Goal: Task Accomplishment & Management: Complete application form

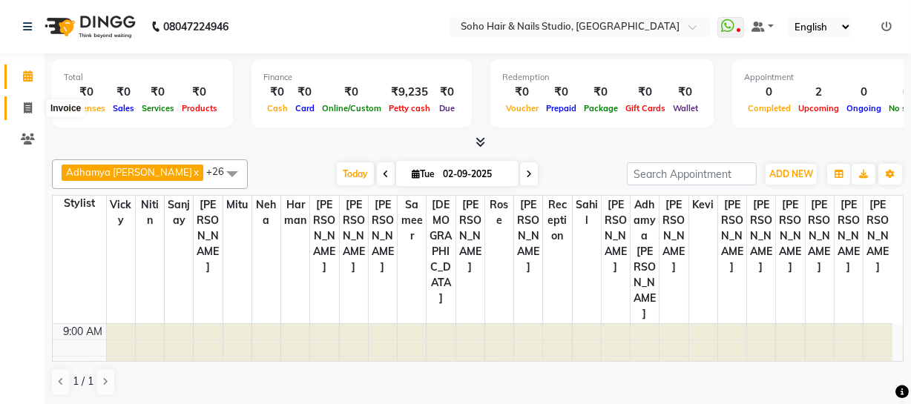
click at [22, 106] on span at bounding box center [28, 108] width 26 height 17
select select "735"
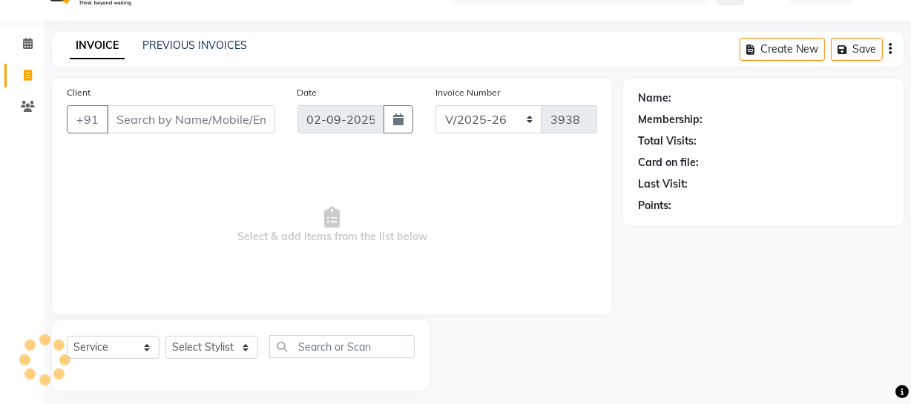
scroll to position [42, 0]
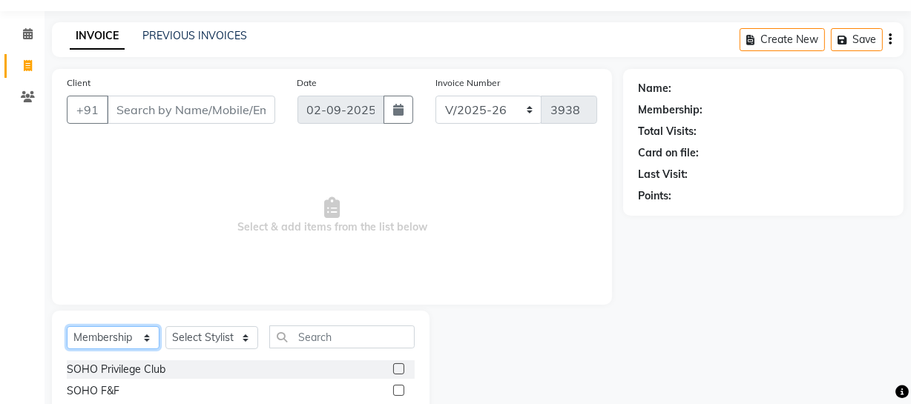
drag, startPoint x: 92, startPoint y: 341, endPoint x: 92, endPoint y: 331, distance: 9.6
click at [92, 341] on select "Select Service Product Membership Package Voucher Prepaid Gift Card" at bounding box center [113, 338] width 93 height 23
select select "service"
click at [67, 327] on select "Select Service Product Membership Package Voucher Prepaid Gift Card" at bounding box center [113, 338] width 93 height 23
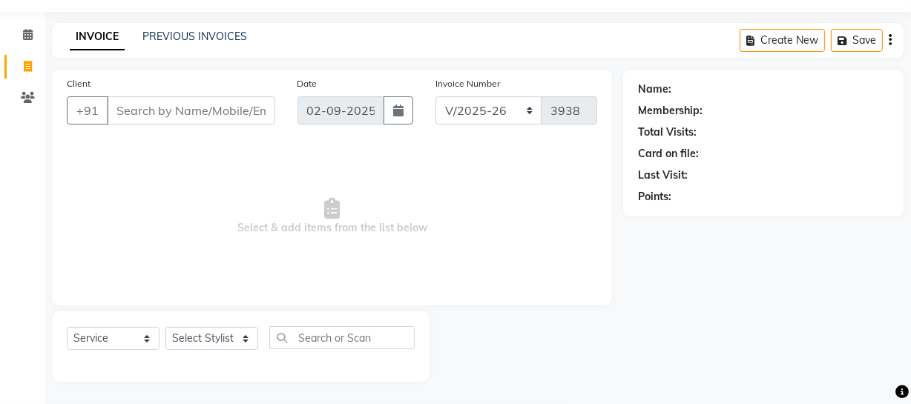
click at [204, 353] on div "Select Service Product Membership Package Voucher Prepaid Gift Card Select Styl…" at bounding box center [241, 344] width 348 height 35
drag, startPoint x: 207, startPoint y: 353, endPoint x: 203, endPoint y: 346, distance: 8.0
click at [206, 353] on div "Select Service Product Membership Package Voucher Prepaid Gift Card Select Styl…" at bounding box center [241, 344] width 348 height 35
click at [205, 336] on select "Select Stylist [PERSON_NAME] Adhamya [PERSON_NAME] [PERSON_NAME] [PERSON_NAME] …" at bounding box center [211, 338] width 93 height 23
select select "13571"
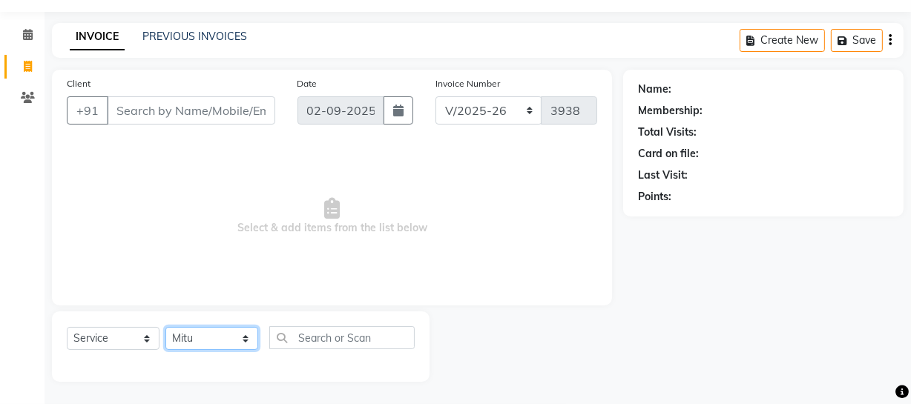
click at [165, 327] on select "Select Stylist [PERSON_NAME] Adhamya [PERSON_NAME] [PERSON_NAME] [PERSON_NAME] …" at bounding box center [211, 338] width 93 height 23
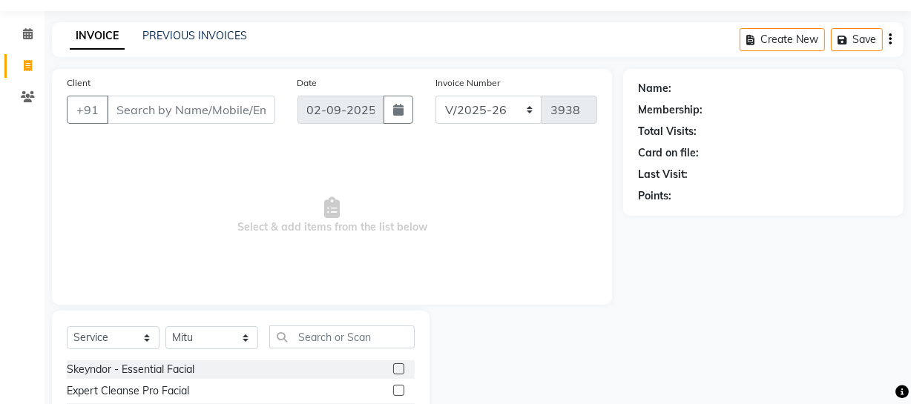
click at [316, 350] on div "Select Service Product Membership Package Voucher Prepaid Gift Card Select Styl…" at bounding box center [241, 343] width 348 height 35
click at [315, 347] on input "text" at bounding box center [341, 337] width 145 height 23
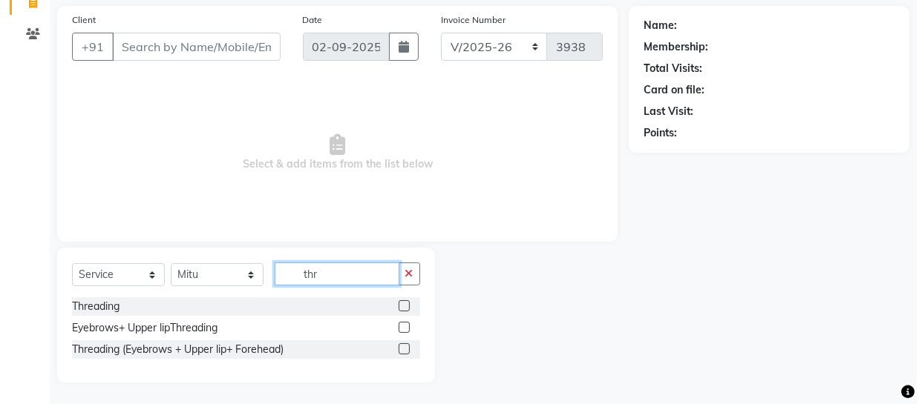
scroll to position [106, 0]
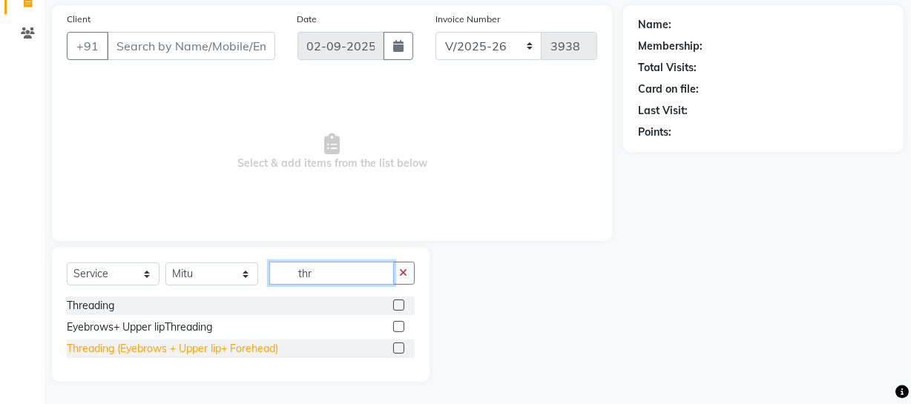
type input "thr"
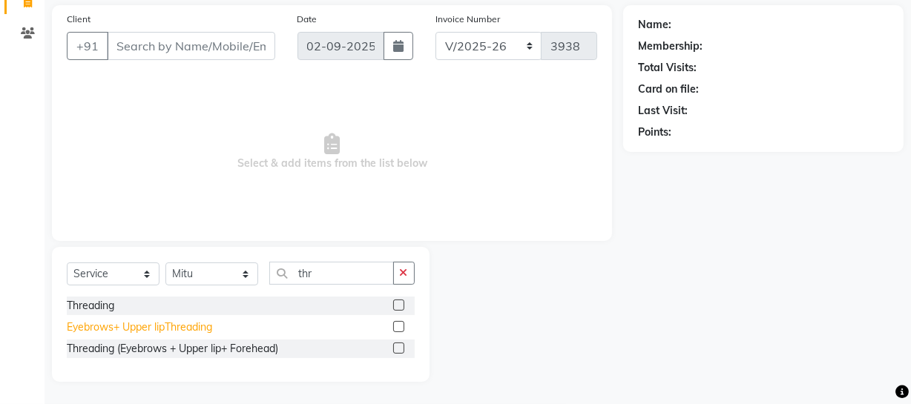
click at [186, 353] on div "Threading (Eyebrows + Upper lip+ Forehead)" at bounding box center [173, 349] width 212 height 16
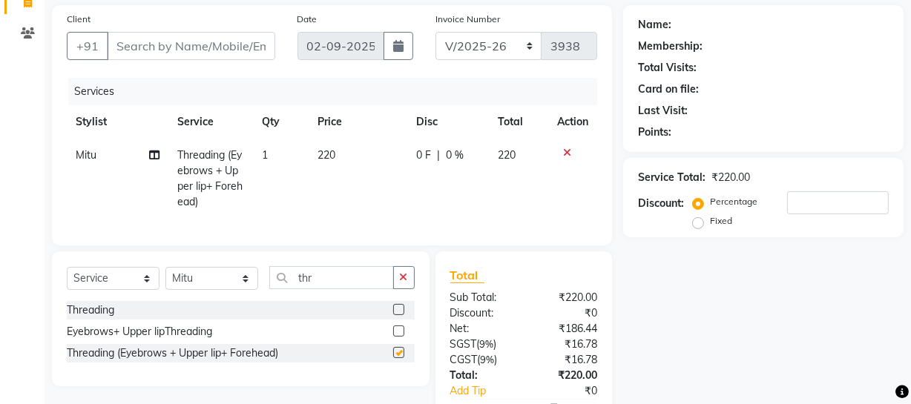
checkbox input "false"
click at [225, 290] on select "Select Stylist [PERSON_NAME] Adhamya [PERSON_NAME] [PERSON_NAME] [PERSON_NAME] …" at bounding box center [211, 278] width 93 height 23
select select "30406"
click at [165, 277] on select "Select Stylist [PERSON_NAME] Adhamya [PERSON_NAME] [PERSON_NAME] [PERSON_NAME] …" at bounding box center [211, 278] width 93 height 23
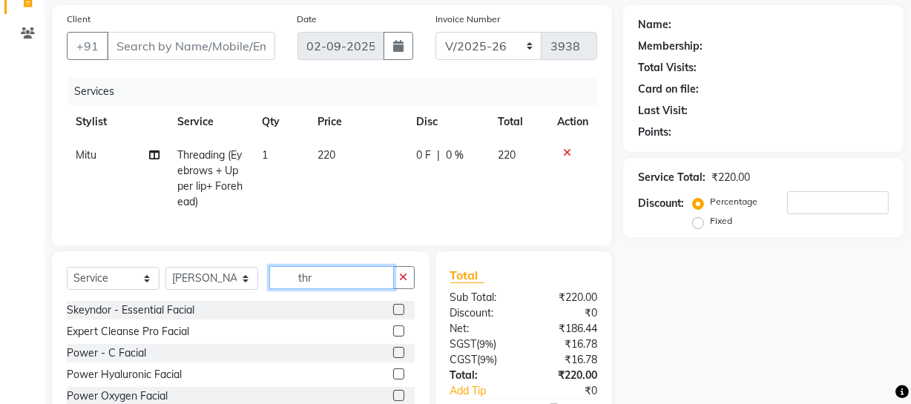
drag, startPoint x: 332, startPoint y: 288, endPoint x: 258, endPoint y: 281, distance: 75.3
click at [259, 281] on div "Select Service Product Membership Package Voucher Prepaid Gift Card Select Styl…" at bounding box center [241, 283] width 348 height 35
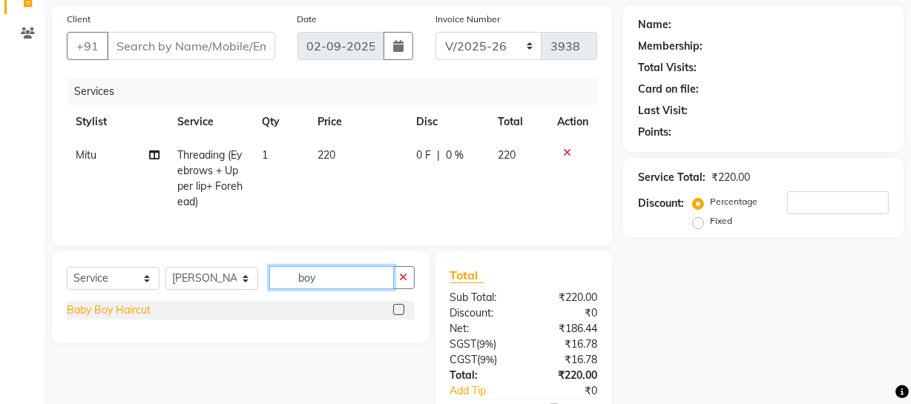
type input "boy"
click at [122, 315] on div "Baby Boy Haircut" at bounding box center [109, 311] width 84 height 16
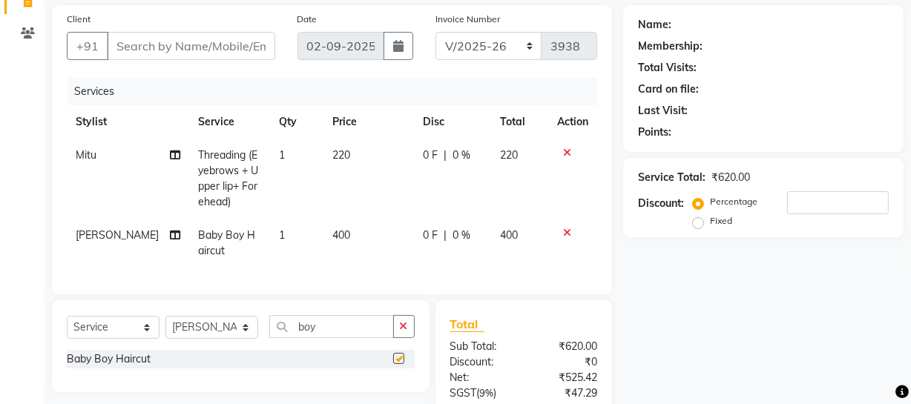
checkbox input "false"
click at [191, 45] on input "Client" at bounding box center [191, 46] width 168 height 28
type input "7"
type input "0"
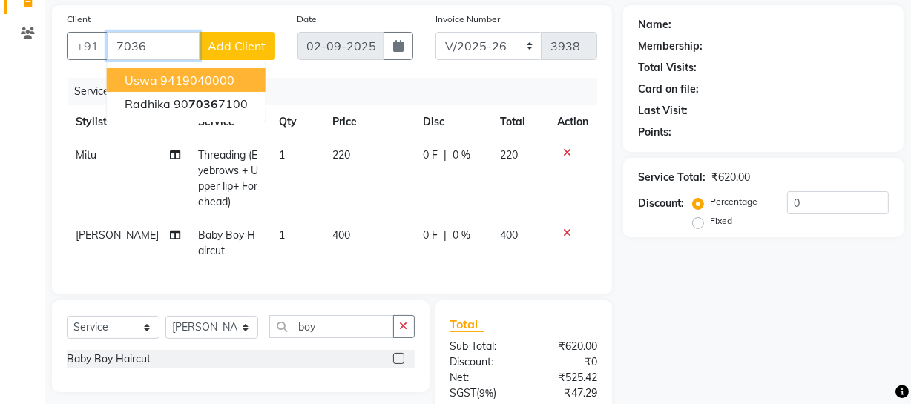
click at [134, 47] on input "7036" at bounding box center [153, 46] width 93 height 28
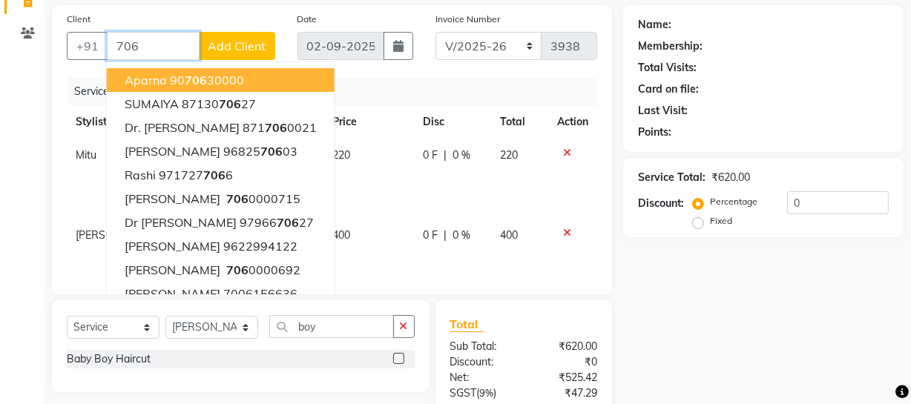
click at [137, 47] on input "706" at bounding box center [153, 46] width 93 height 28
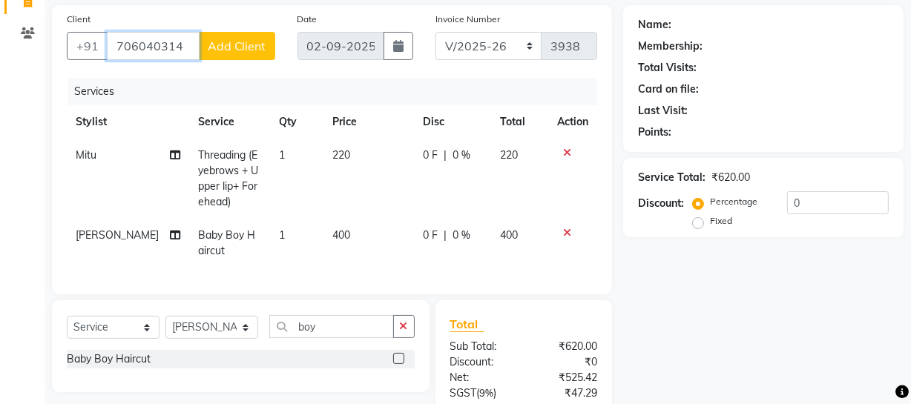
click at [166, 50] on input "706040314" at bounding box center [153, 46] width 93 height 28
type input "7060403614"
click at [269, 36] on button "Add Client" at bounding box center [237, 46] width 76 height 28
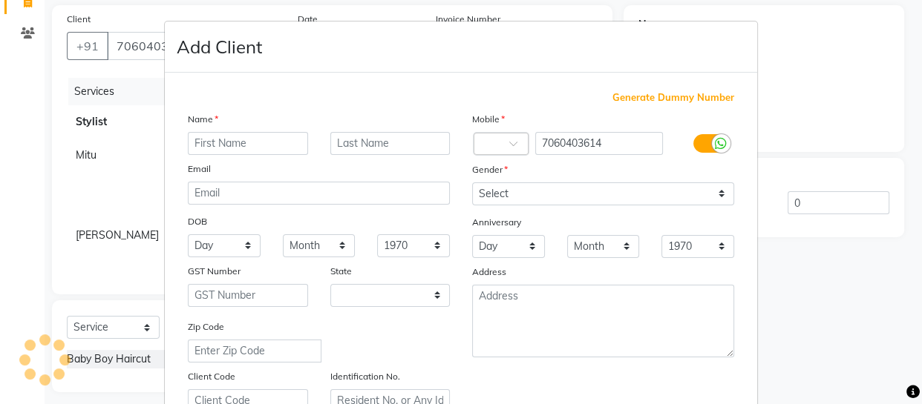
select select "15"
type input "[PERSON_NAME]"
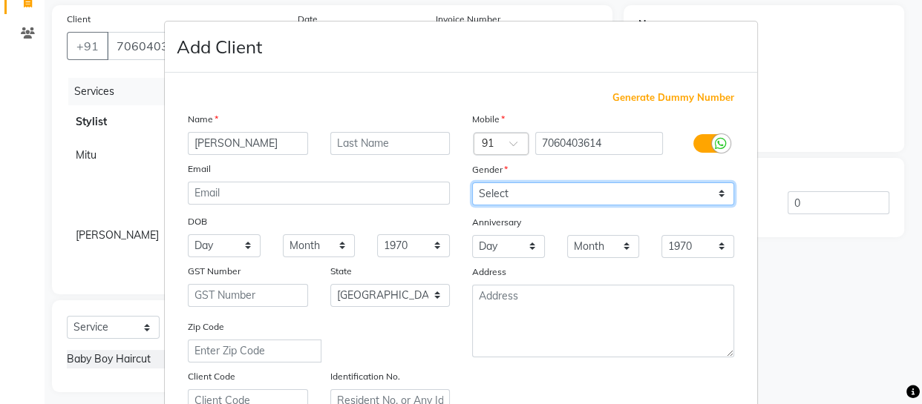
click at [482, 196] on select "Select [DEMOGRAPHIC_DATA] [DEMOGRAPHIC_DATA] Other Prefer Not To Say" at bounding box center [603, 194] width 262 height 23
select select "[DEMOGRAPHIC_DATA]"
click at [472, 183] on select "Select [DEMOGRAPHIC_DATA] [DEMOGRAPHIC_DATA] Other Prefer Not To Say" at bounding box center [603, 194] width 262 height 23
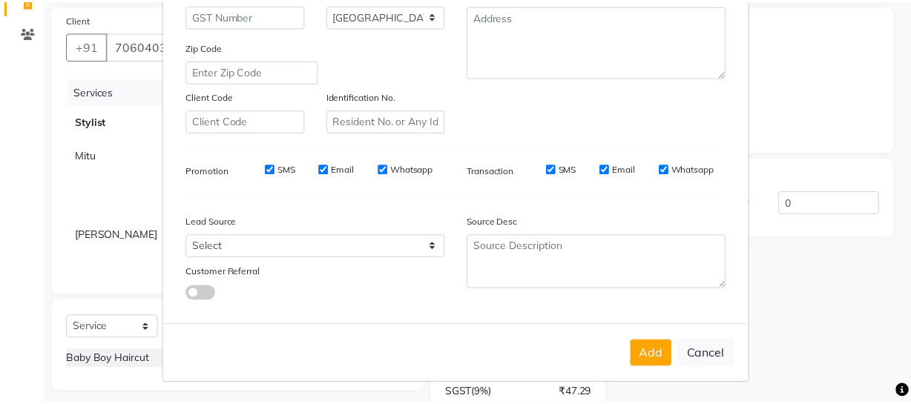
scroll to position [285, 0]
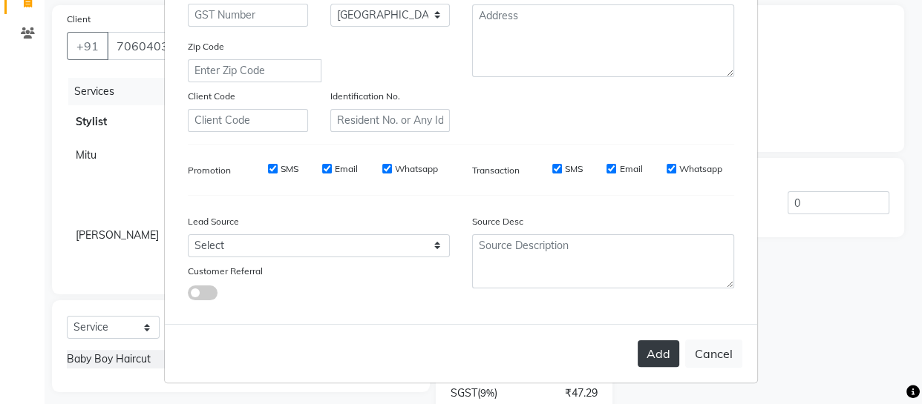
click at [639, 353] on button "Add" at bounding box center [658, 354] width 42 height 27
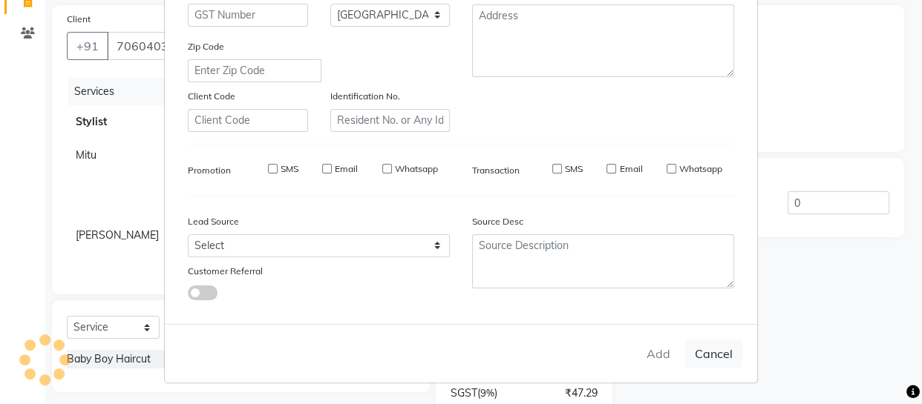
select select
select select "null"
select select
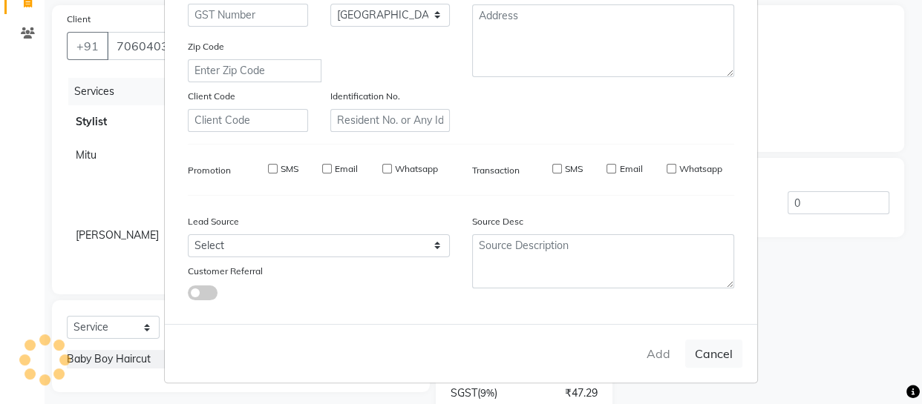
select select
checkbox input "false"
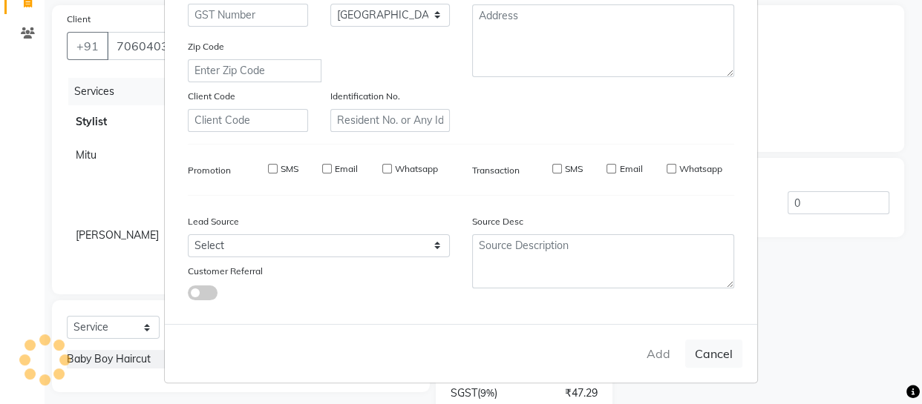
checkbox input "false"
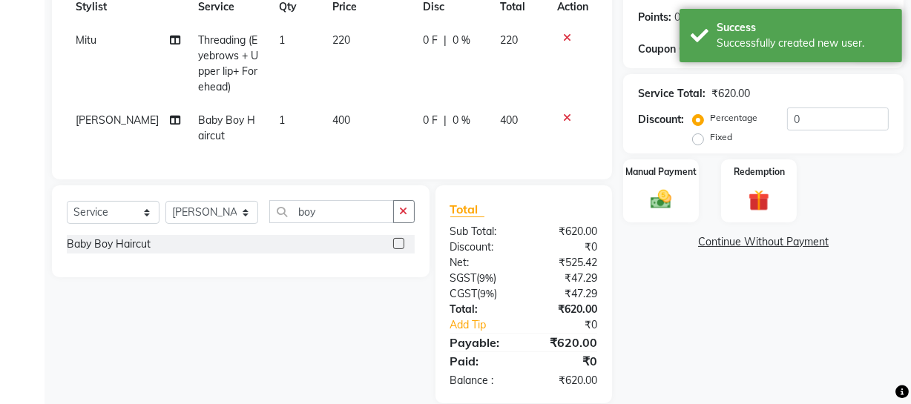
scroll to position [253, 0]
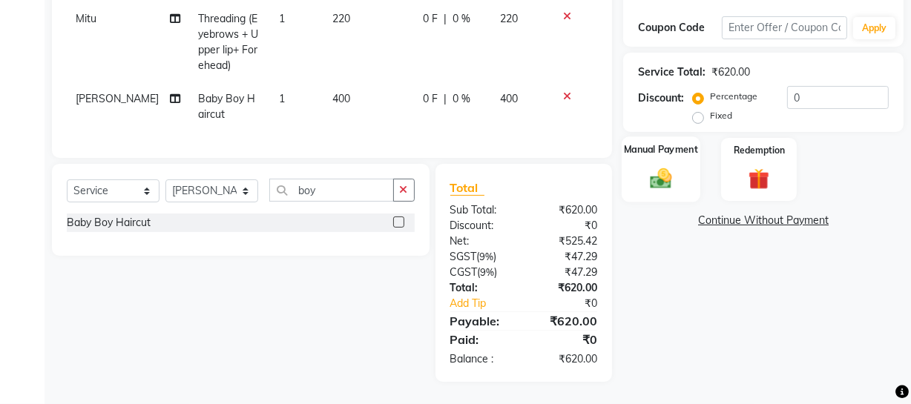
click at [684, 153] on div "Manual Payment" at bounding box center [661, 170] width 79 height 66
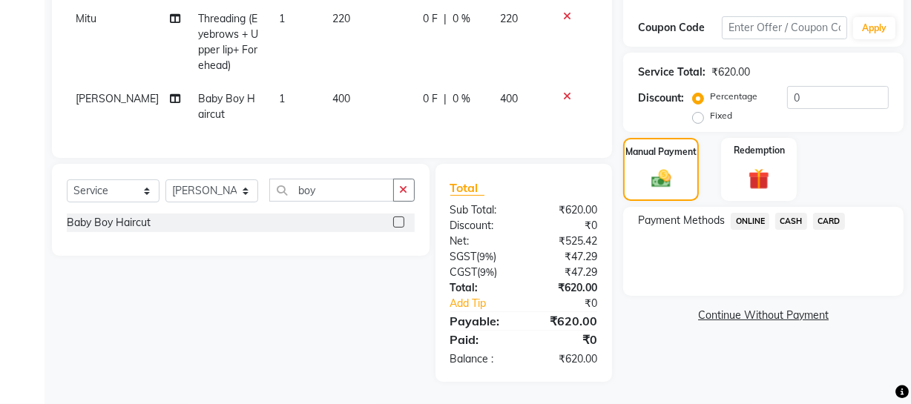
click at [830, 213] on span "CARD" at bounding box center [829, 221] width 32 height 17
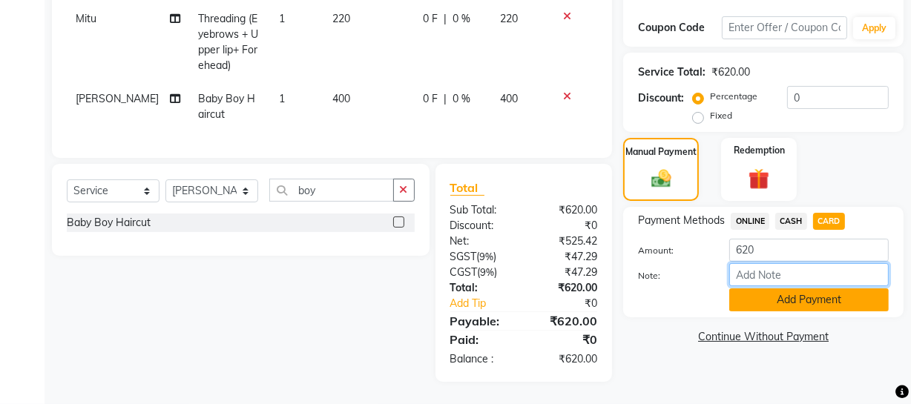
click at [790, 290] on div "Amount: 620 Note: Add Payment" at bounding box center [763, 275] width 251 height 73
click at [788, 289] on button "Add Payment" at bounding box center [810, 300] width 160 height 23
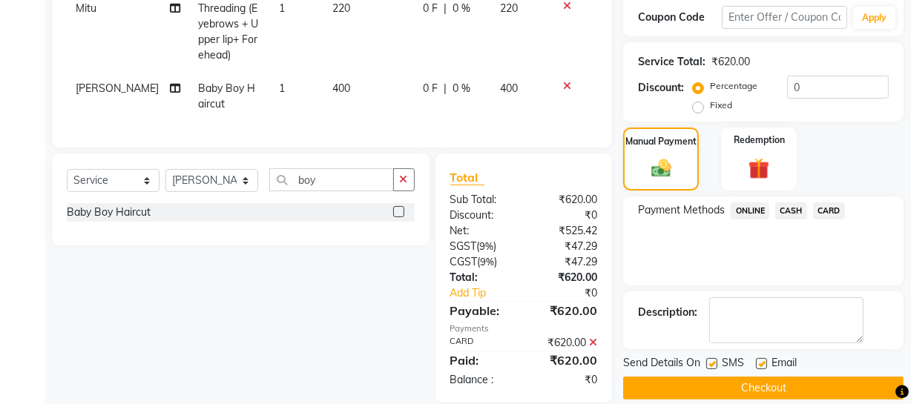
scroll to position [284, 0]
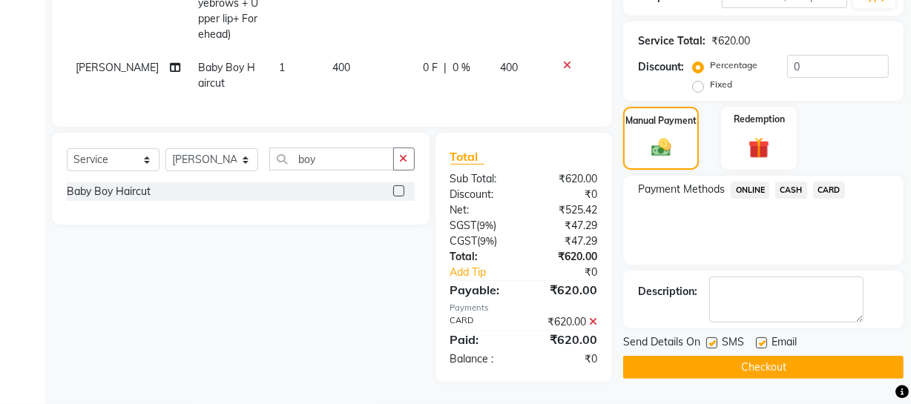
click at [780, 360] on button "Checkout" at bounding box center [763, 367] width 281 height 23
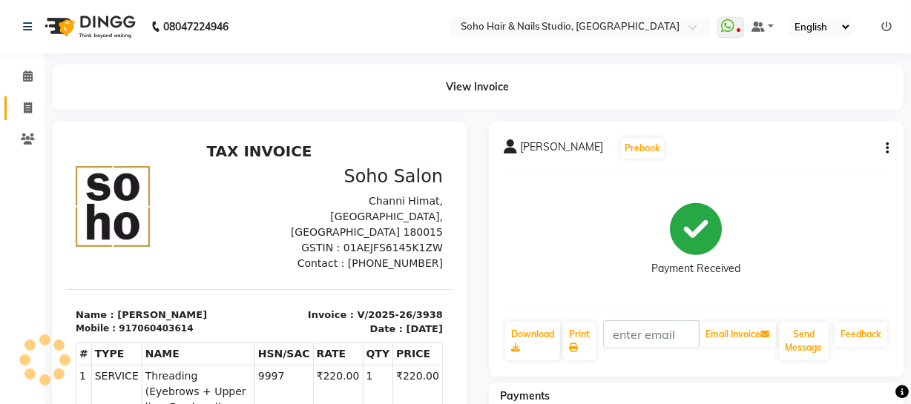
click at [24, 98] on link "Invoice" at bounding box center [22, 108] width 36 height 24
select select "service"
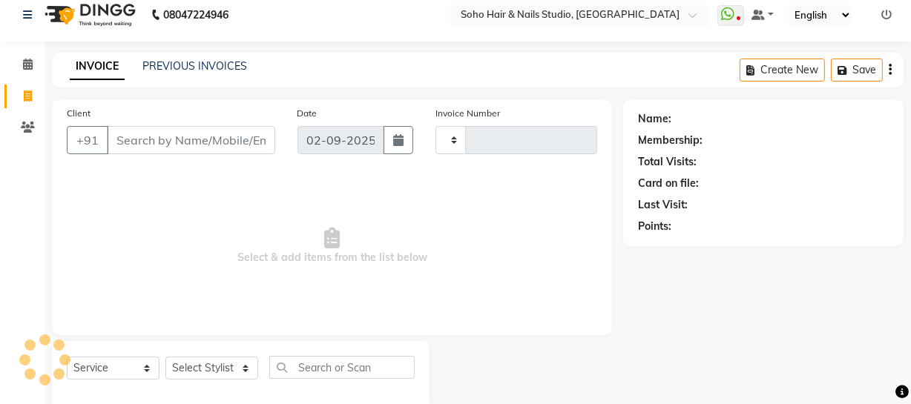
scroll to position [42, 0]
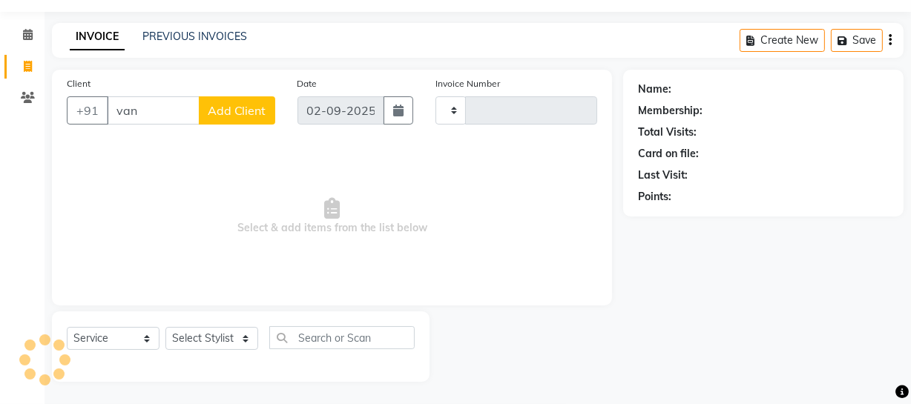
type input "vand"
type input "3939"
select select "735"
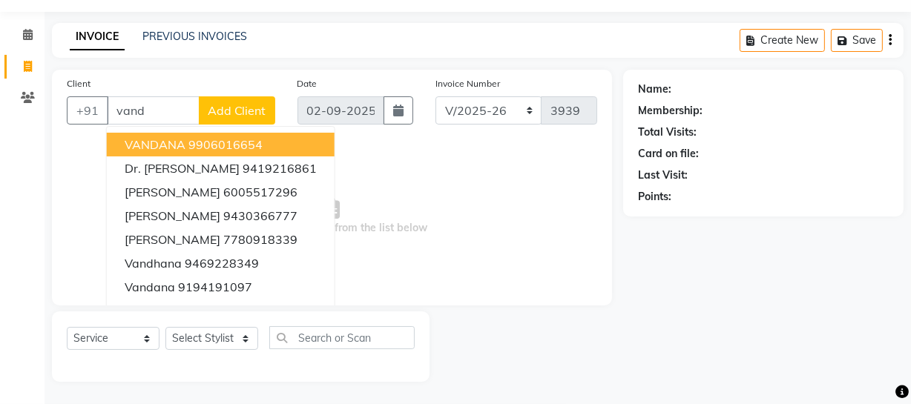
select select "membership"
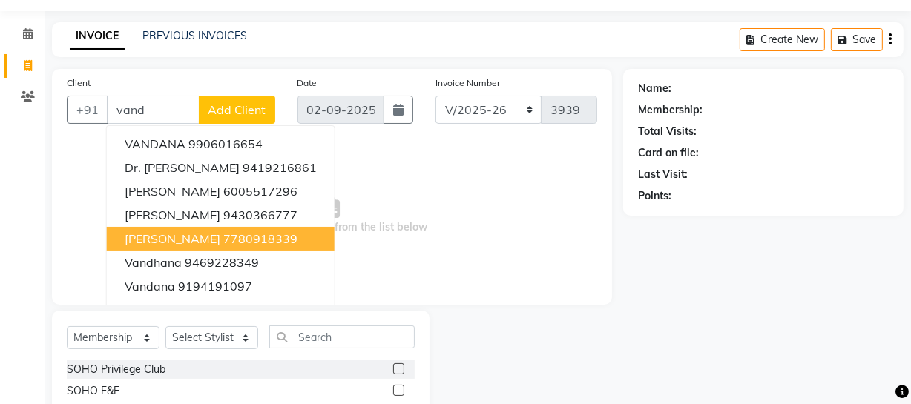
click at [266, 232] on ngb-highlight "7780918339" at bounding box center [260, 239] width 74 height 15
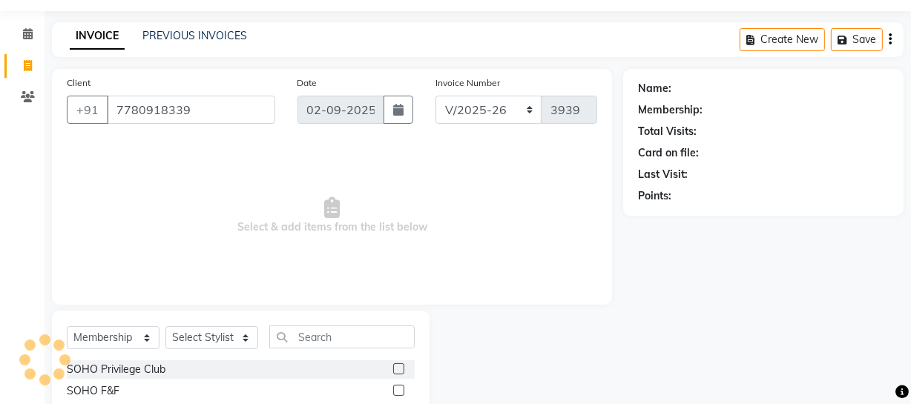
type input "7780918339"
click at [114, 337] on select "Select Service Product Membership Package Voucher Prepaid Gift Card" at bounding box center [113, 338] width 93 height 23
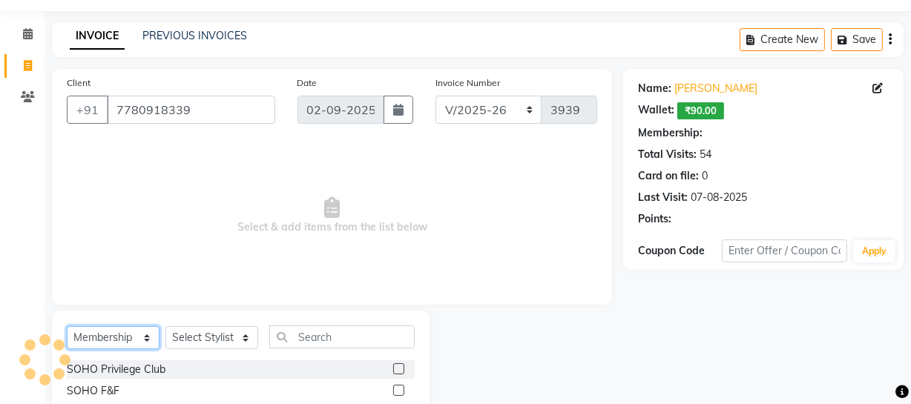
select select "1: Object"
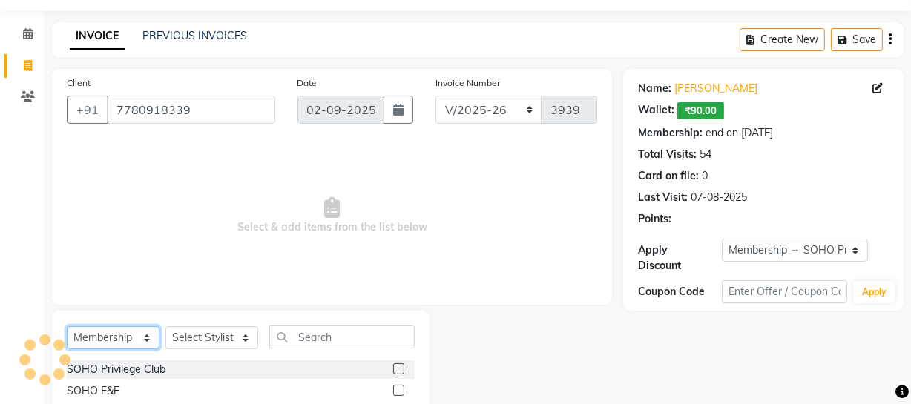
select select "service"
click at [67, 327] on select "Select Service Product Membership Package Voucher Prepaid Gift Card" at bounding box center [113, 338] width 93 height 23
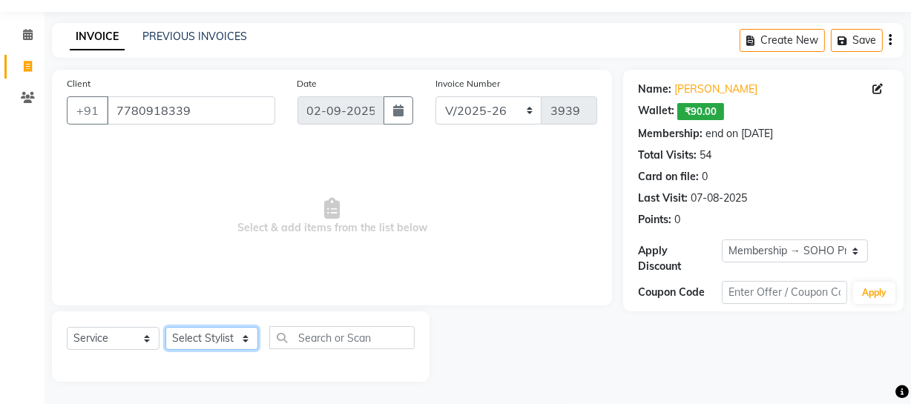
drag, startPoint x: 223, startPoint y: 338, endPoint x: 221, endPoint y: 328, distance: 10.5
click at [223, 341] on select "Select Stylist [PERSON_NAME] Adhamya [PERSON_NAME] [PERSON_NAME] [PERSON_NAME] …" at bounding box center [211, 338] width 93 height 23
select select "19950"
click at [165, 327] on select "Select Stylist [PERSON_NAME] Adhamya [PERSON_NAME] [PERSON_NAME] [PERSON_NAME] …" at bounding box center [211, 338] width 93 height 23
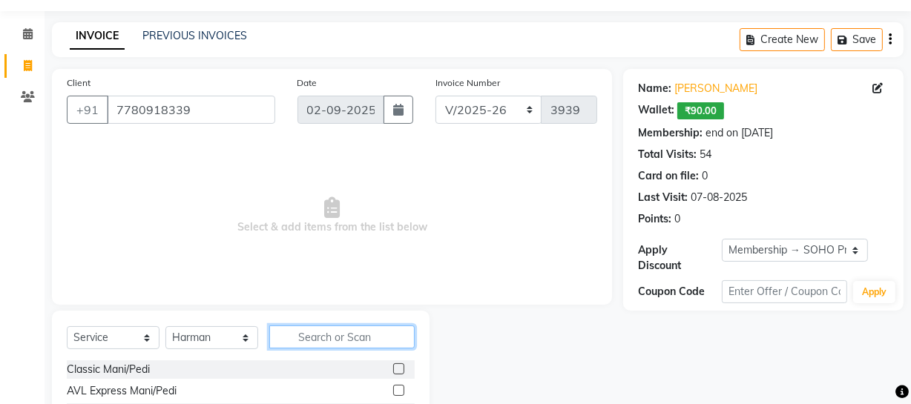
click at [323, 338] on input "text" at bounding box center [341, 337] width 145 height 23
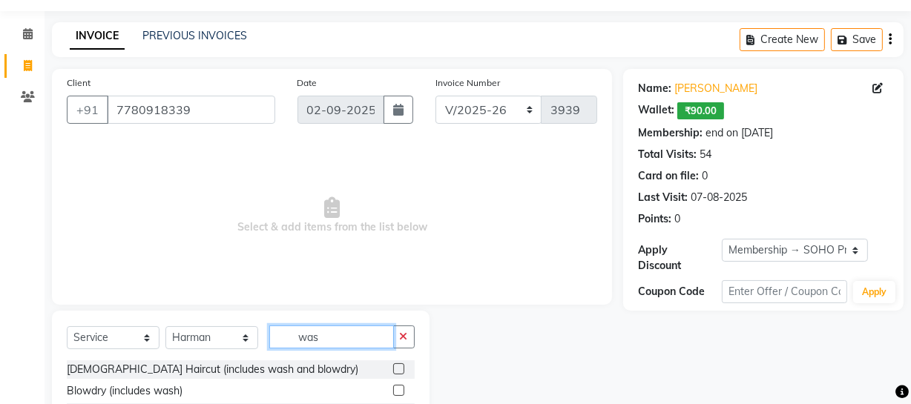
scroll to position [171, 0]
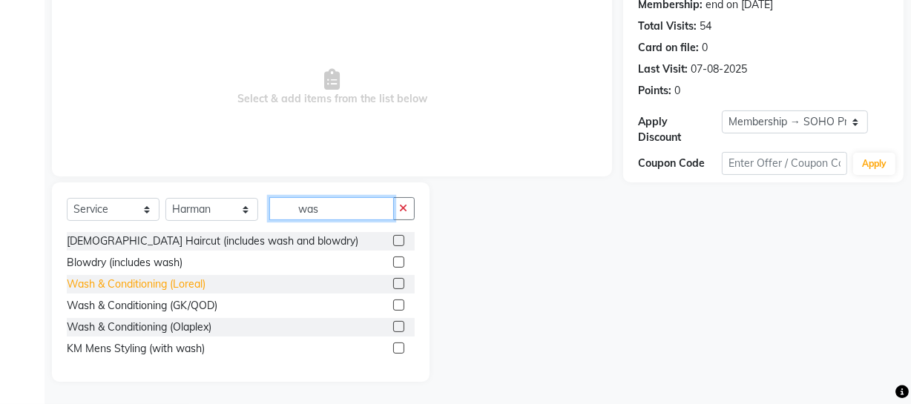
type input "was"
click at [182, 285] on div "Wash & Conditioning (Loreal)" at bounding box center [136, 285] width 139 height 16
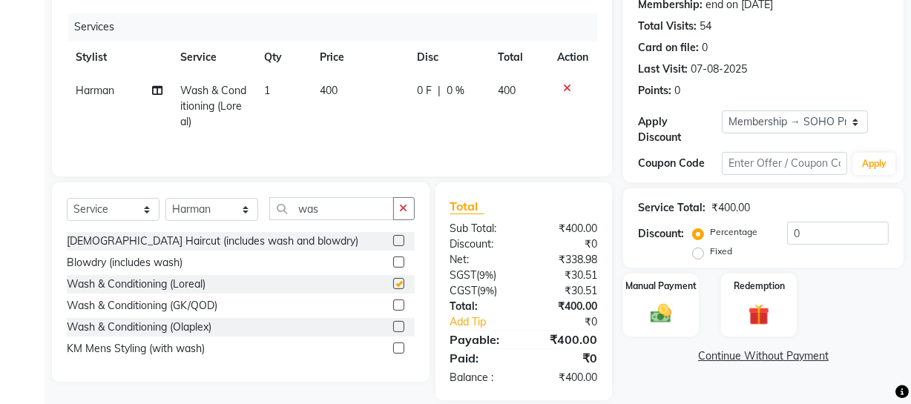
checkbox input "false"
drag, startPoint x: 822, startPoint y: 223, endPoint x: 497, endPoint y: 237, distance: 325.4
click at [519, 237] on div "Client [PHONE_NUMBER] Date [DATE] Invoice Number Red/2025-26 V/2025 V/[PHONE_NU…" at bounding box center [478, 171] width 874 height 460
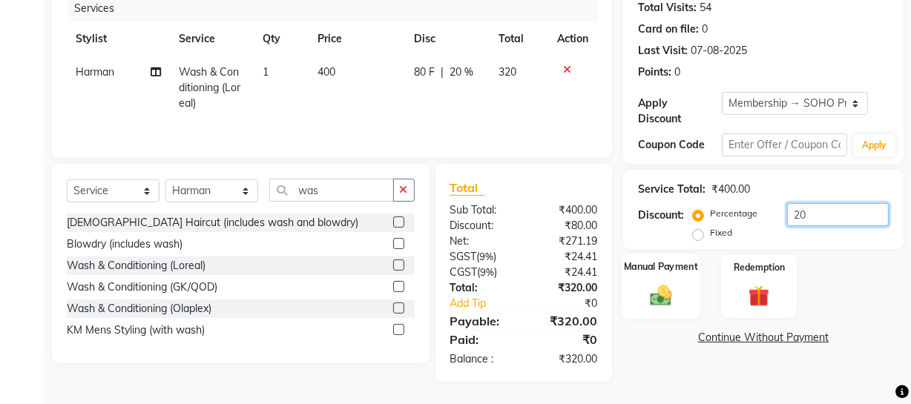
type input "20"
drag, startPoint x: 650, startPoint y: 276, endPoint x: 699, endPoint y: 289, distance: 50.8
click at [650, 274] on div "Manual Payment" at bounding box center [661, 287] width 79 height 66
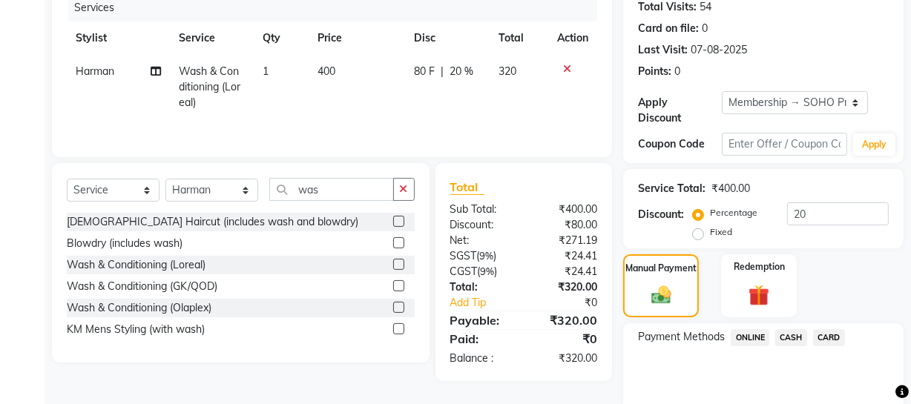
click at [798, 341] on span "CASH" at bounding box center [792, 338] width 32 height 17
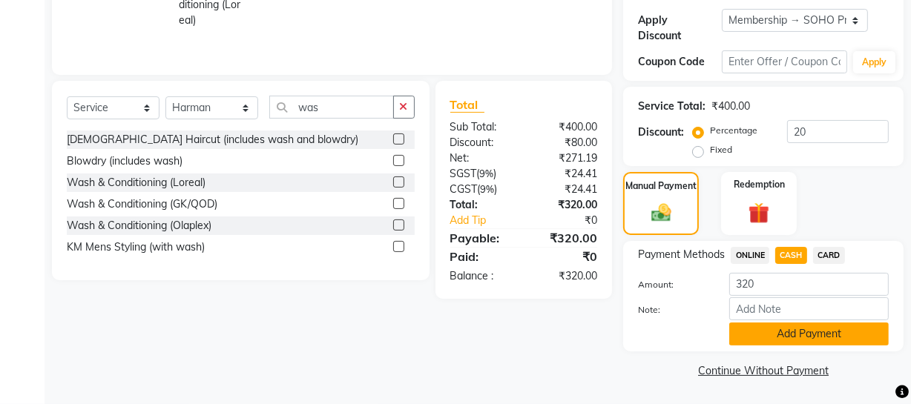
click at [776, 330] on button "Add Payment" at bounding box center [810, 334] width 160 height 23
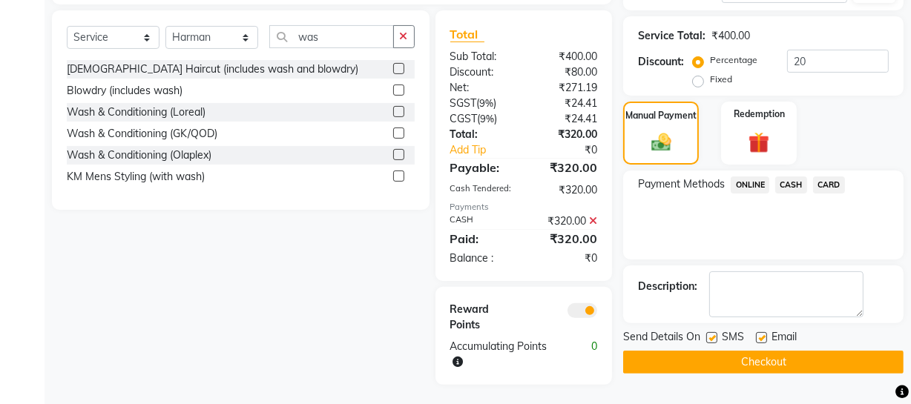
scroll to position [347, 0]
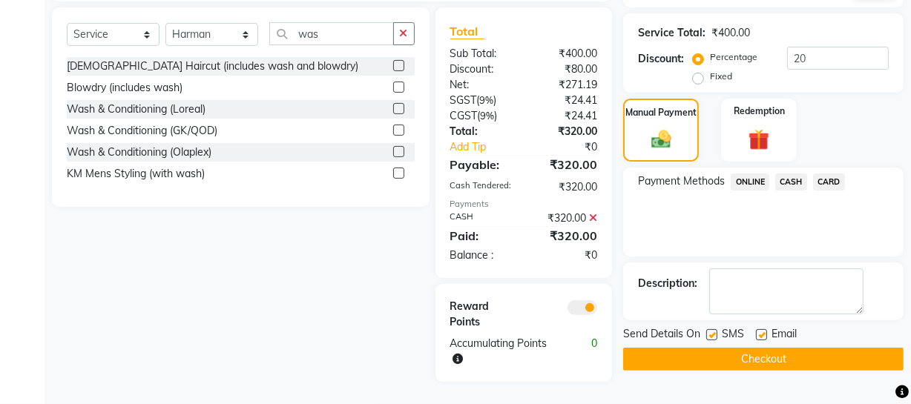
click at [755, 355] on button "Checkout" at bounding box center [763, 359] width 281 height 23
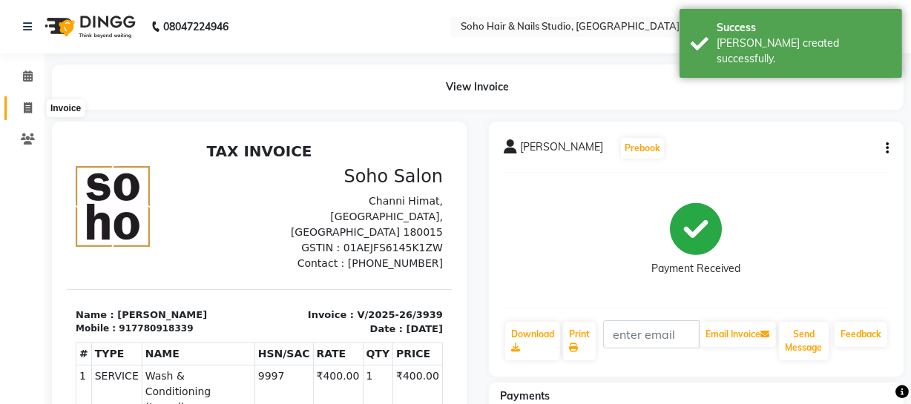
click at [24, 101] on span at bounding box center [28, 108] width 26 height 17
select select "735"
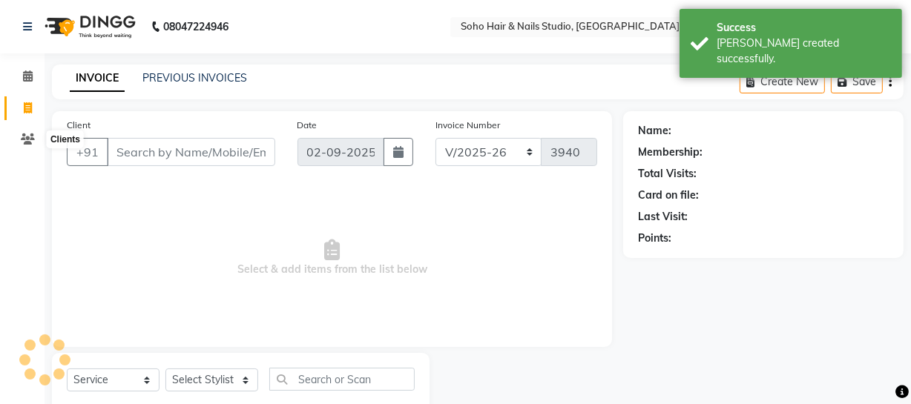
scroll to position [42, 0]
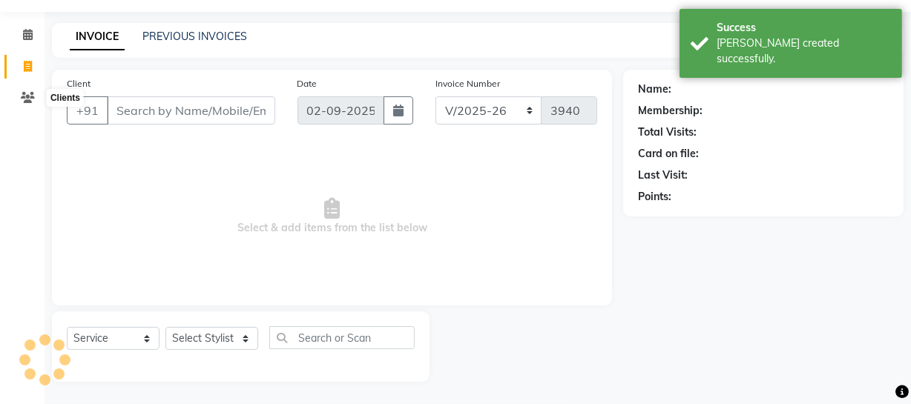
select select "membership"
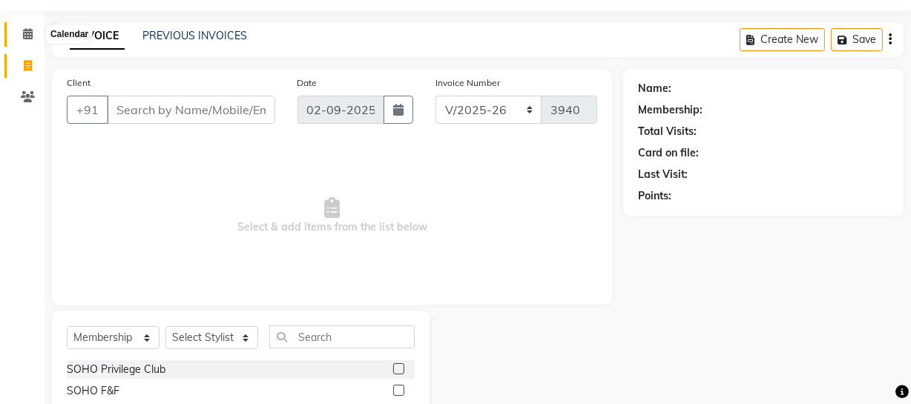
click at [23, 39] on span at bounding box center [28, 34] width 26 height 17
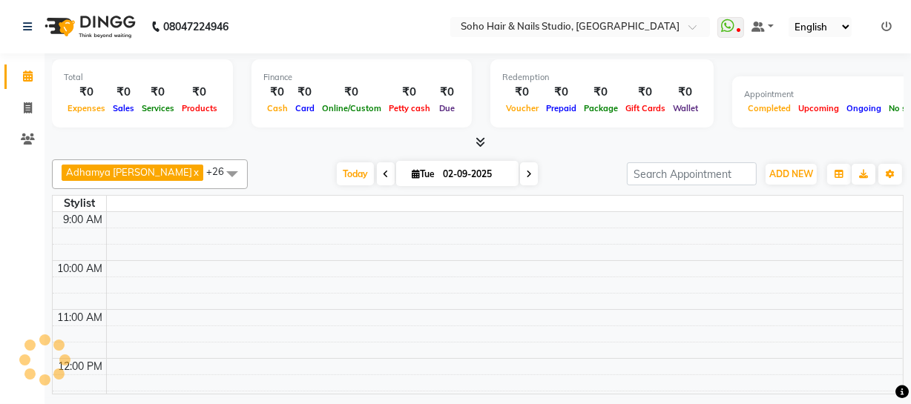
scroll to position [147, 0]
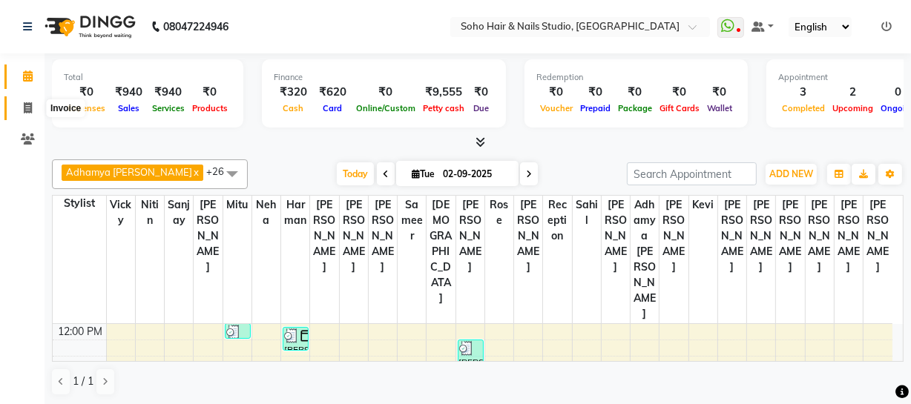
click at [30, 108] on icon at bounding box center [28, 107] width 8 height 11
select select "service"
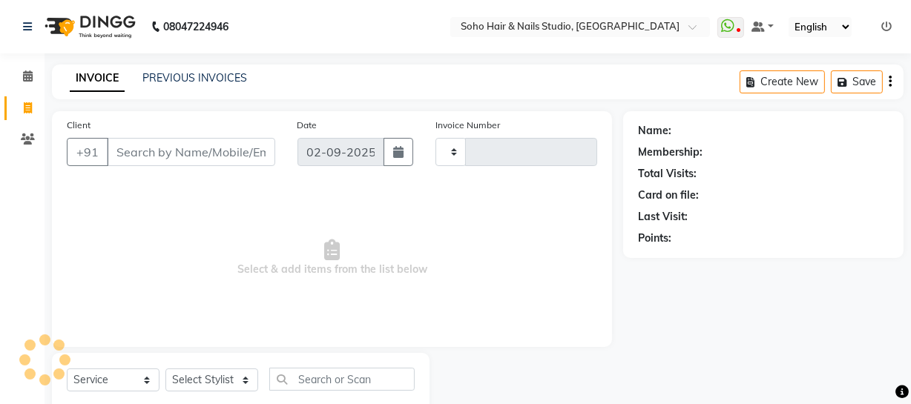
type input "3940"
select select "735"
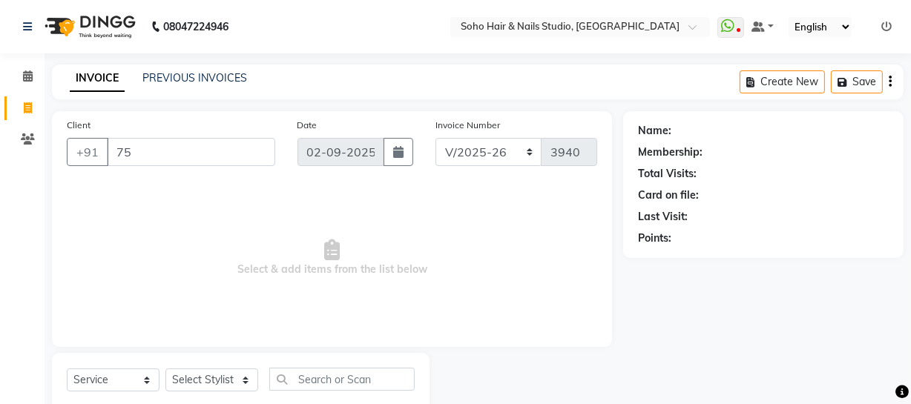
type input "750"
select select "membership"
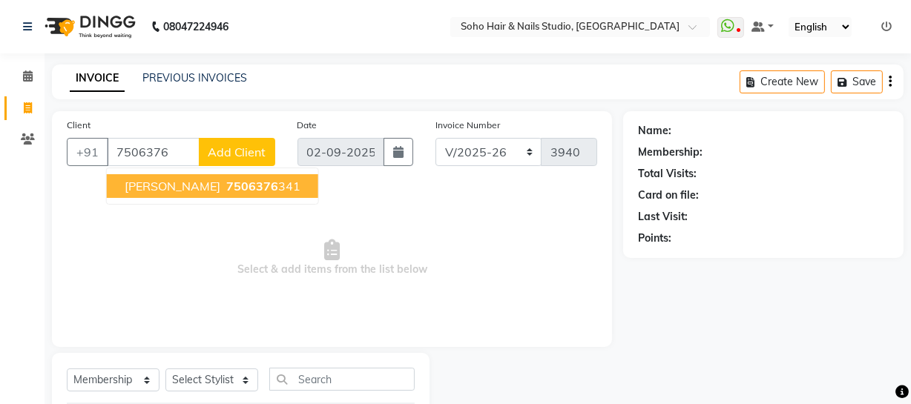
click at [226, 184] on span "7506376" at bounding box center [252, 186] width 52 height 15
type input "7506376341"
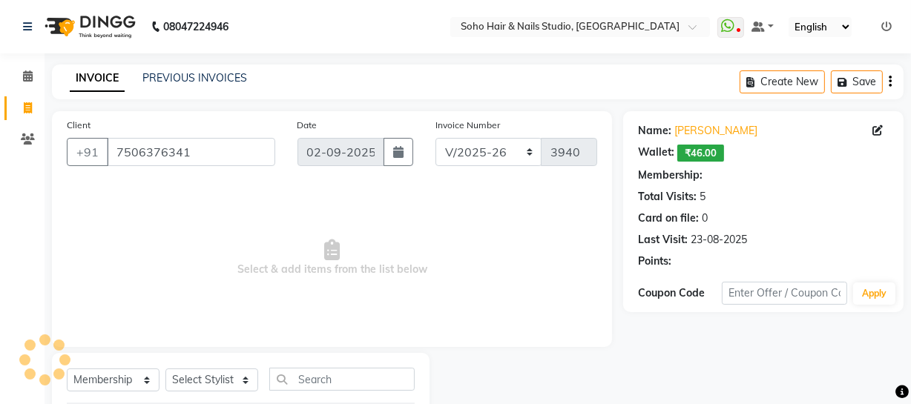
select select "1: Object"
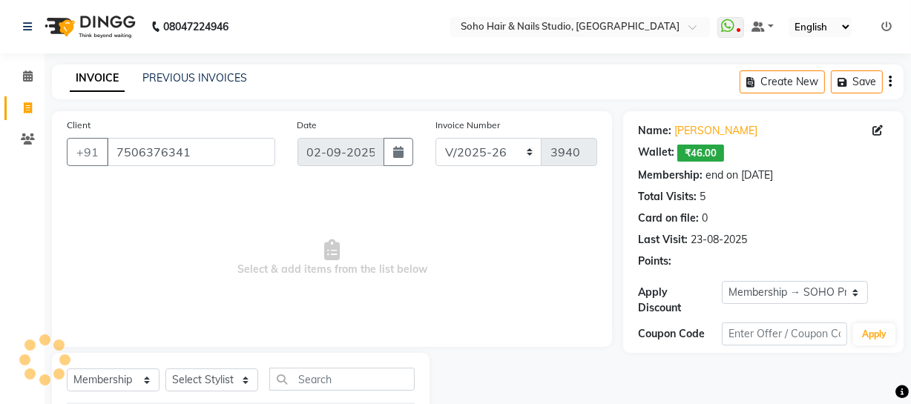
click at [114, 394] on div "Select Service Product Membership Package Voucher Prepaid Gift Card Select Styl…" at bounding box center [241, 385] width 348 height 35
click at [123, 380] on select "Select Service Product Membership Package Voucher Prepaid Gift Card" at bounding box center [113, 380] width 93 height 23
select select "service"
click at [67, 369] on select "Select Service Product Membership Package Voucher Prepaid Gift Card" at bounding box center [113, 380] width 93 height 23
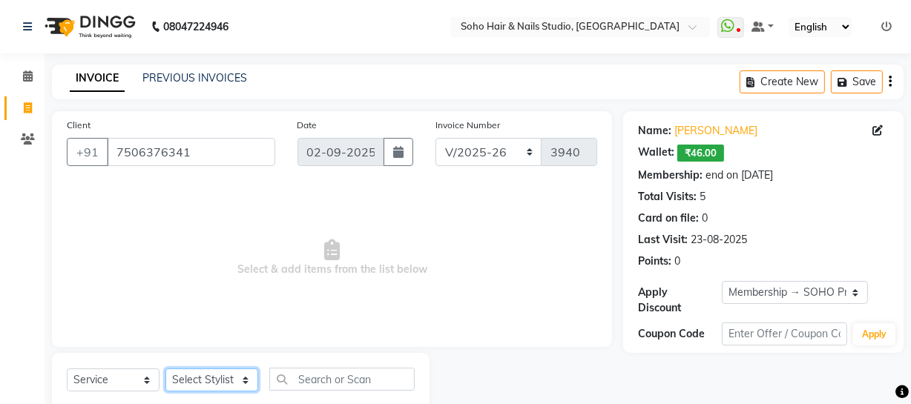
click at [208, 375] on select "Select Stylist [PERSON_NAME] Adhamya [PERSON_NAME] [PERSON_NAME] [PERSON_NAME] …" at bounding box center [211, 380] width 93 height 23
select select "13838"
click at [165, 369] on select "Select Stylist [PERSON_NAME] Adhamya [PERSON_NAME] [PERSON_NAME] [PERSON_NAME] …" at bounding box center [211, 380] width 93 height 23
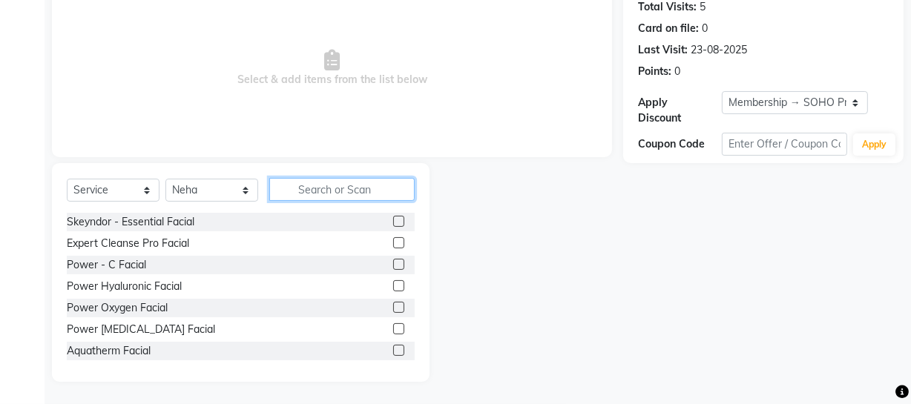
click at [331, 192] on input "text" at bounding box center [341, 189] width 145 height 23
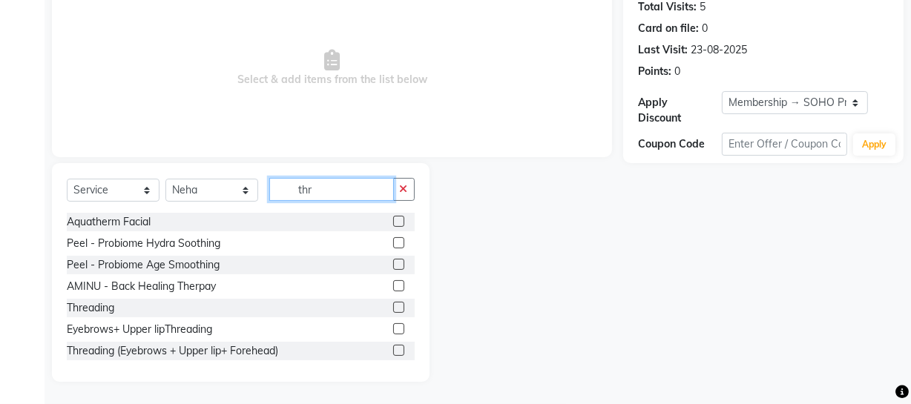
scroll to position [106, 0]
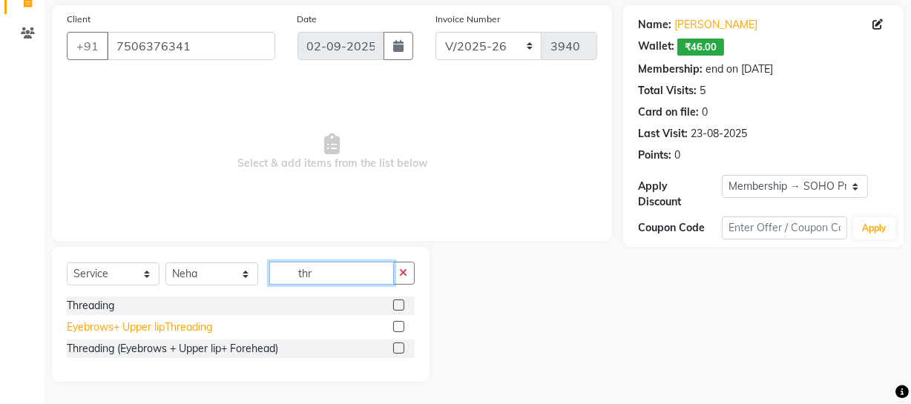
type input "thr"
click at [141, 326] on div "Eyebrows+ Upper lipThreading" at bounding box center [139, 328] width 145 height 16
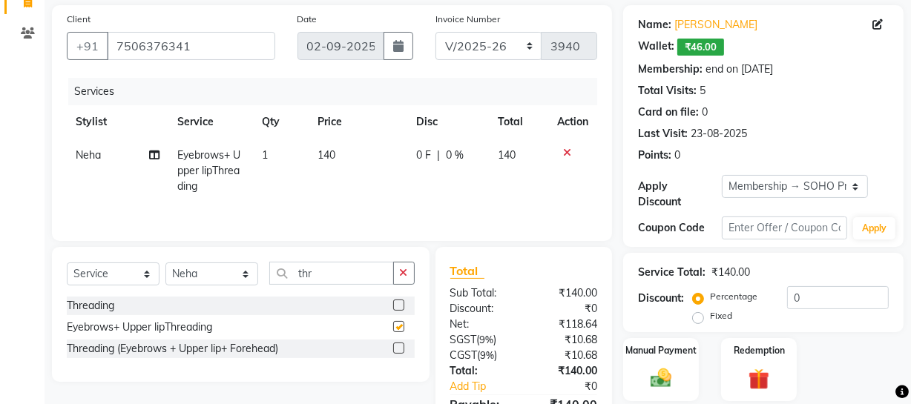
checkbox input "false"
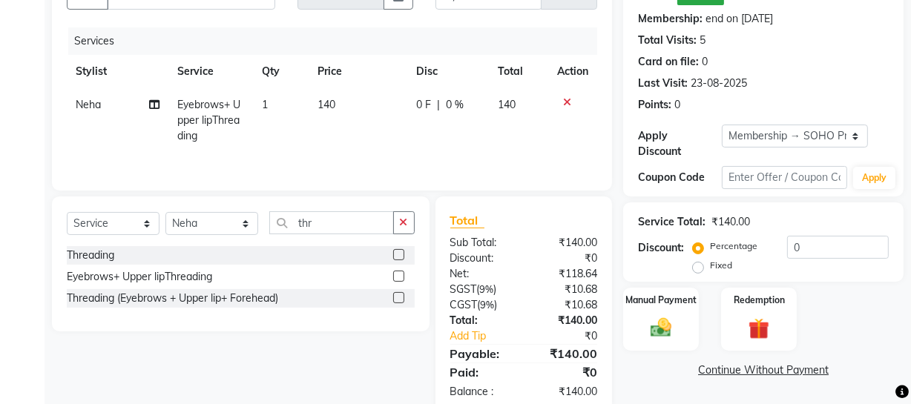
scroll to position [190, 0]
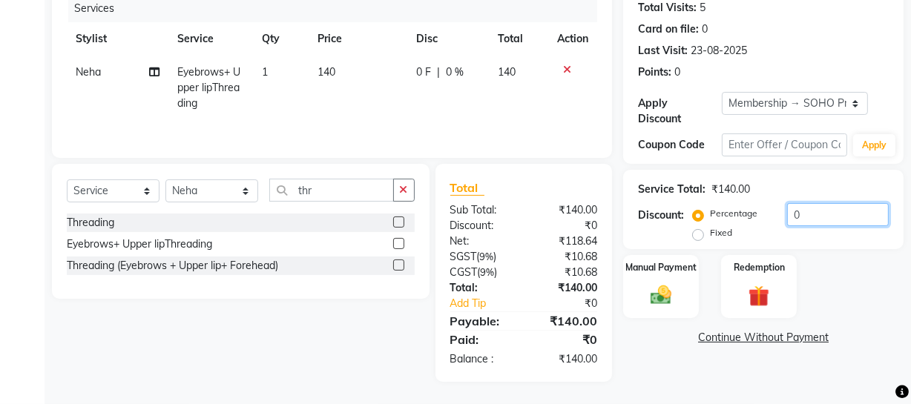
drag, startPoint x: 836, startPoint y: 226, endPoint x: 543, endPoint y: 223, distance: 293.9
click at [543, 223] on div "Client [PHONE_NUMBER] Date [DATE] Invoice Number Red/2025-26 V/2025 V/[PHONE_NU…" at bounding box center [478, 152] width 874 height 460
type input "20"
click at [678, 289] on img at bounding box center [661, 295] width 36 height 25
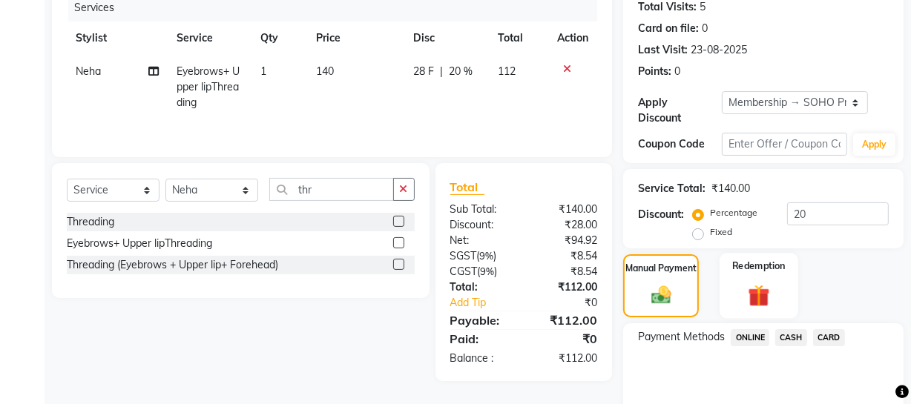
click at [763, 301] on img at bounding box center [759, 295] width 36 height 27
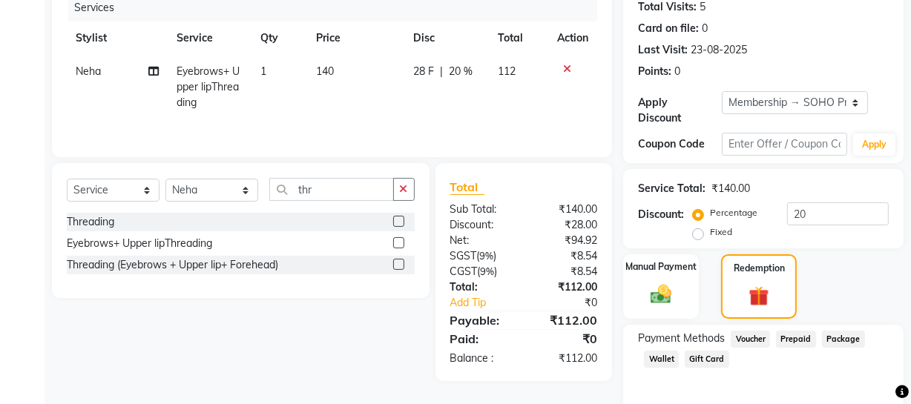
scroll to position [252, 0]
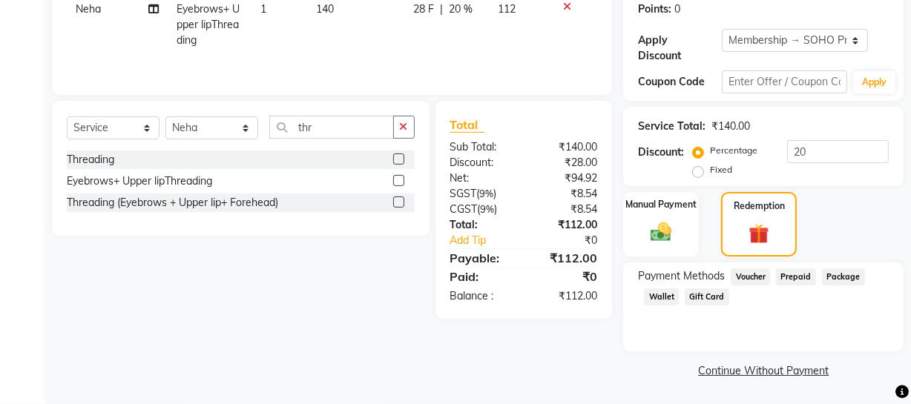
click at [652, 289] on span "Wallet" at bounding box center [661, 297] width 35 height 17
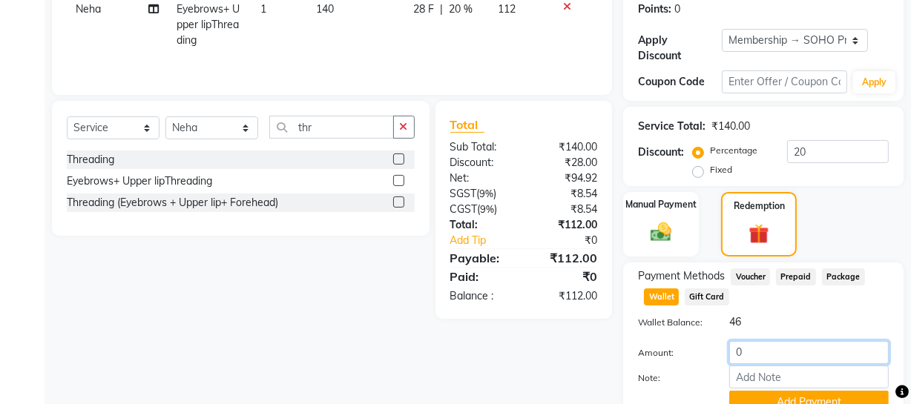
drag, startPoint x: 762, startPoint y: 345, endPoint x: 675, endPoint y: 358, distance: 88.5
click at [720, 355] on div "0" at bounding box center [809, 352] width 182 height 23
type input "12"
click at [756, 399] on button "Add Payment" at bounding box center [810, 402] width 160 height 23
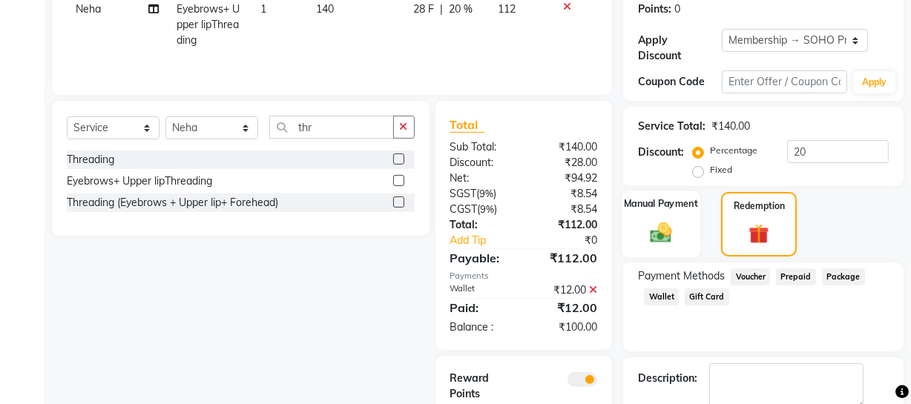
click at [666, 221] on img at bounding box center [661, 232] width 36 height 25
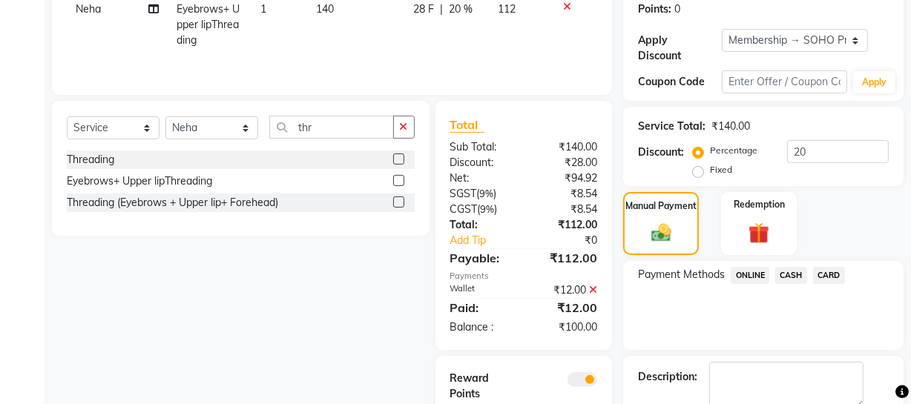
click at [791, 272] on span "CASH" at bounding box center [792, 275] width 32 height 17
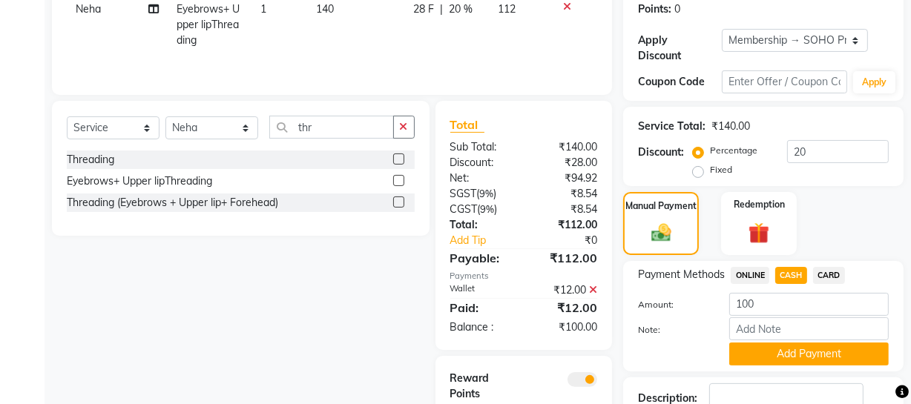
click at [756, 350] on button "Add Payment" at bounding box center [810, 354] width 160 height 23
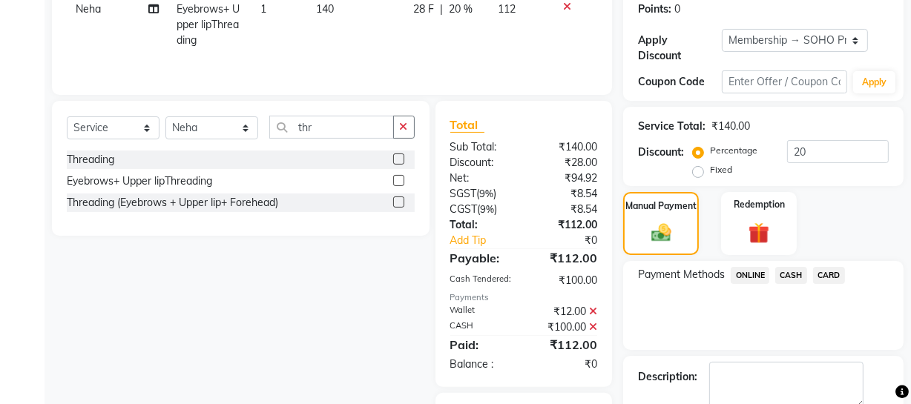
scroll to position [362, 0]
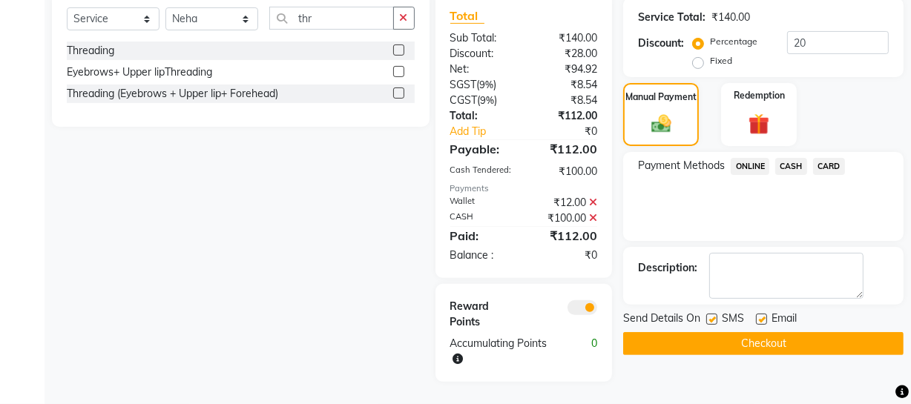
click at [764, 338] on button "Checkout" at bounding box center [763, 343] width 281 height 23
